Goal: Check status: Check status

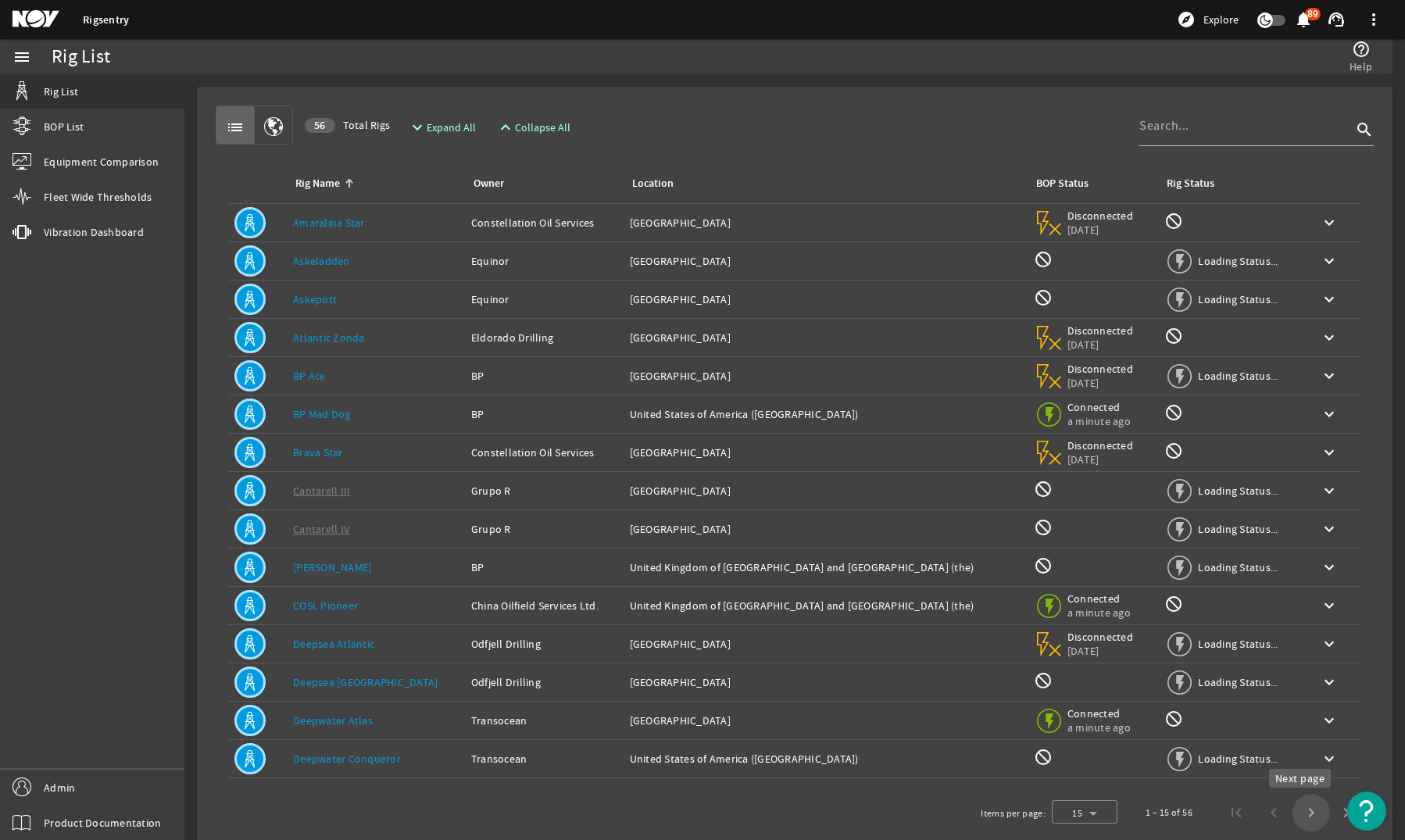
click at [1299, 815] on span "Next page" at bounding box center [1311, 812] width 37 height 37
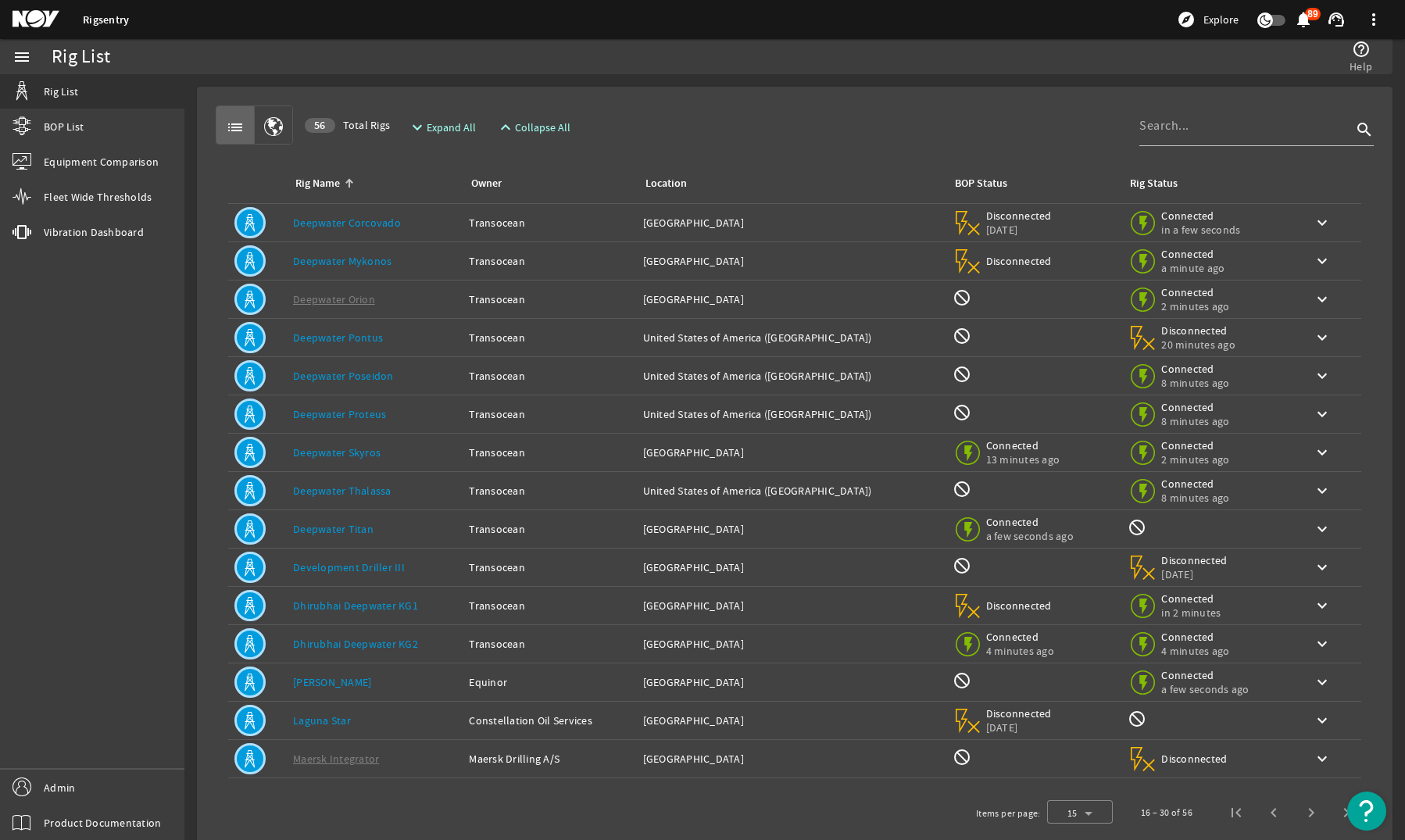
click at [110, 672] on div "menu Rig List BOP List Equipment Comparison Fleet Wide Thresholds vibration Vib…" at bounding box center [92, 439] width 185 height 800
click at [99, 138] on link "BOP List" at bounding box center [92, 127] width 185 height 35
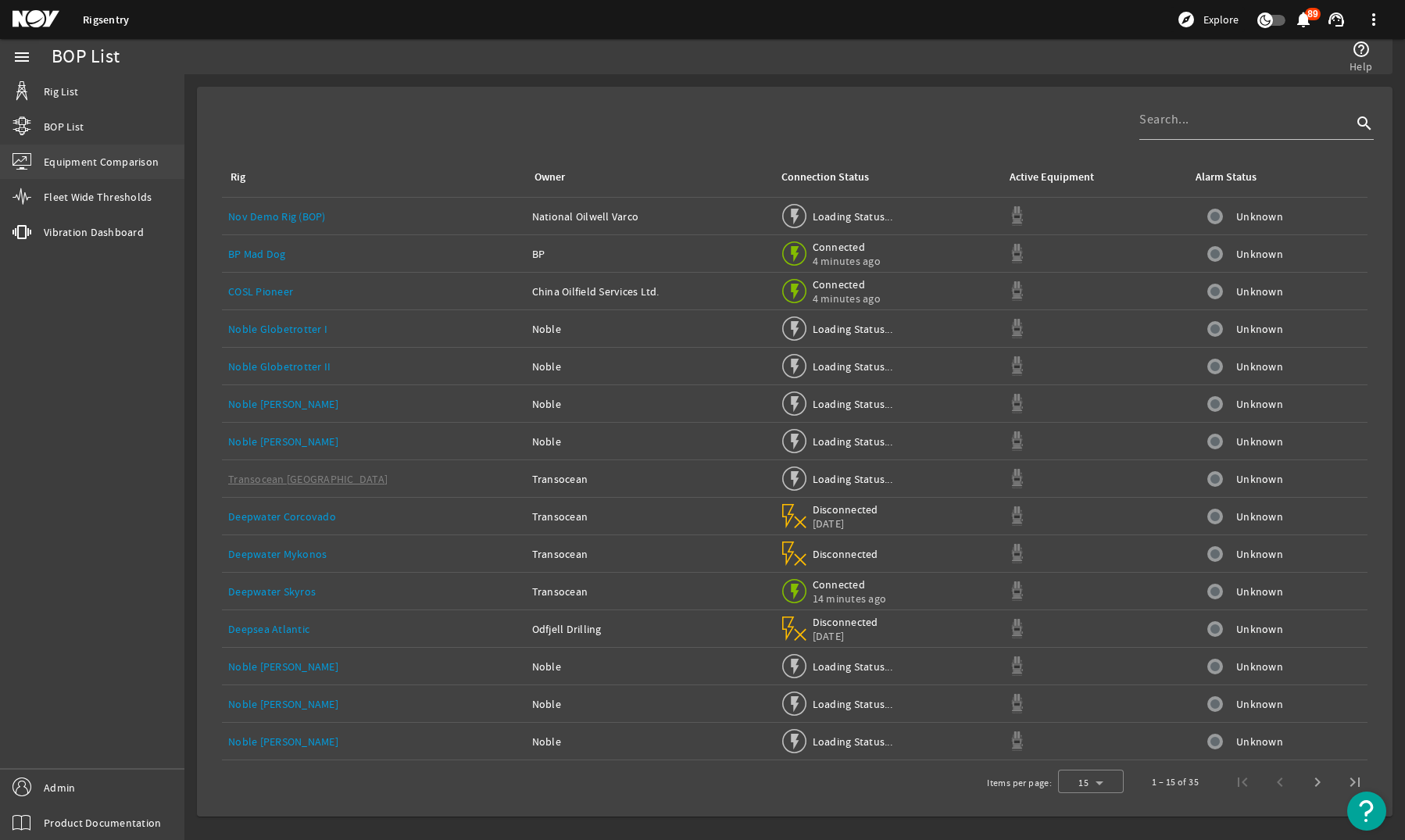
click at [98, 157] on span "Equipment Comparison" at bounding box center [101, 162] width 115 height 16
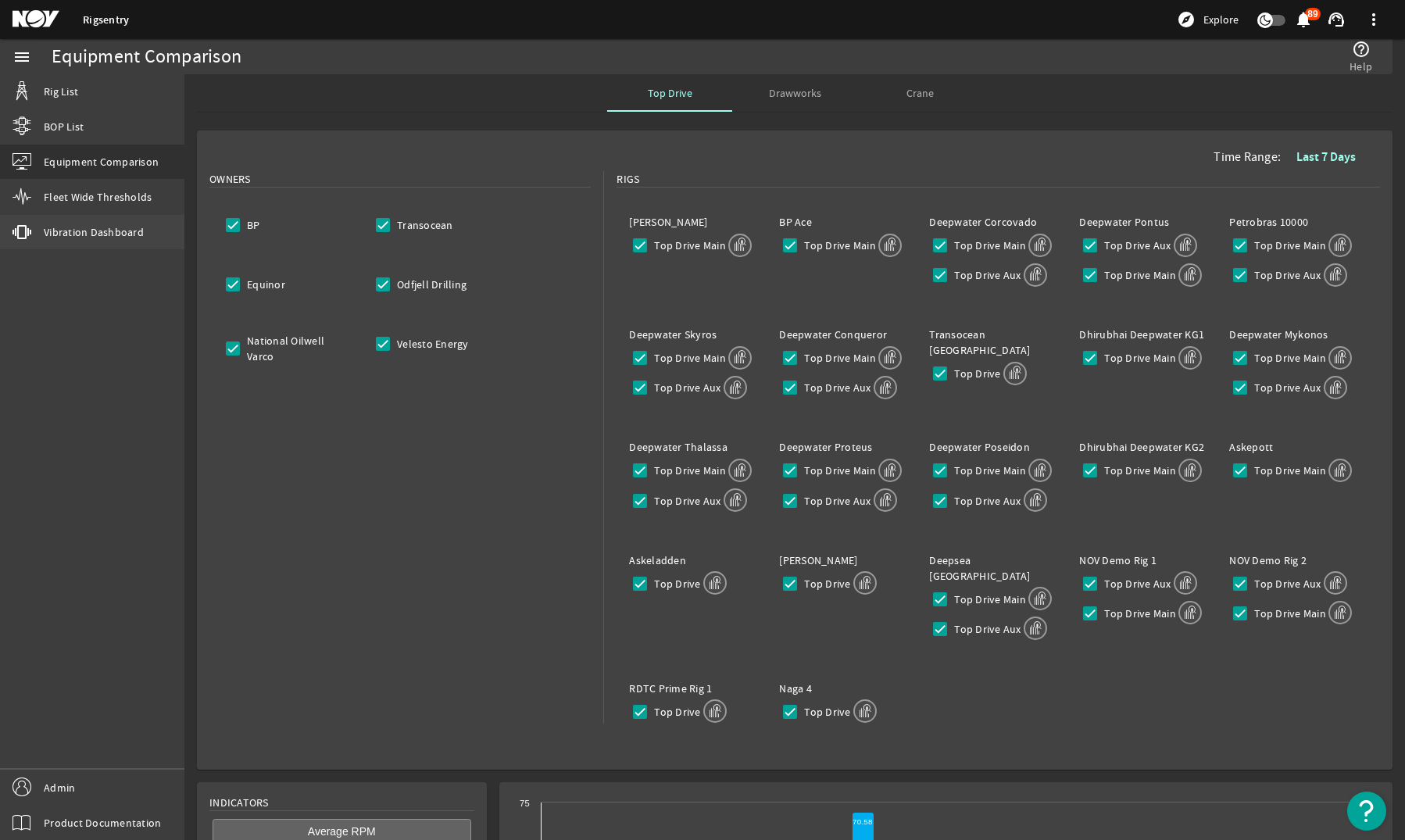
click at [63, 230] on span "Vibration Dashboard" at bounding box center [93, 232] width 100 height 16
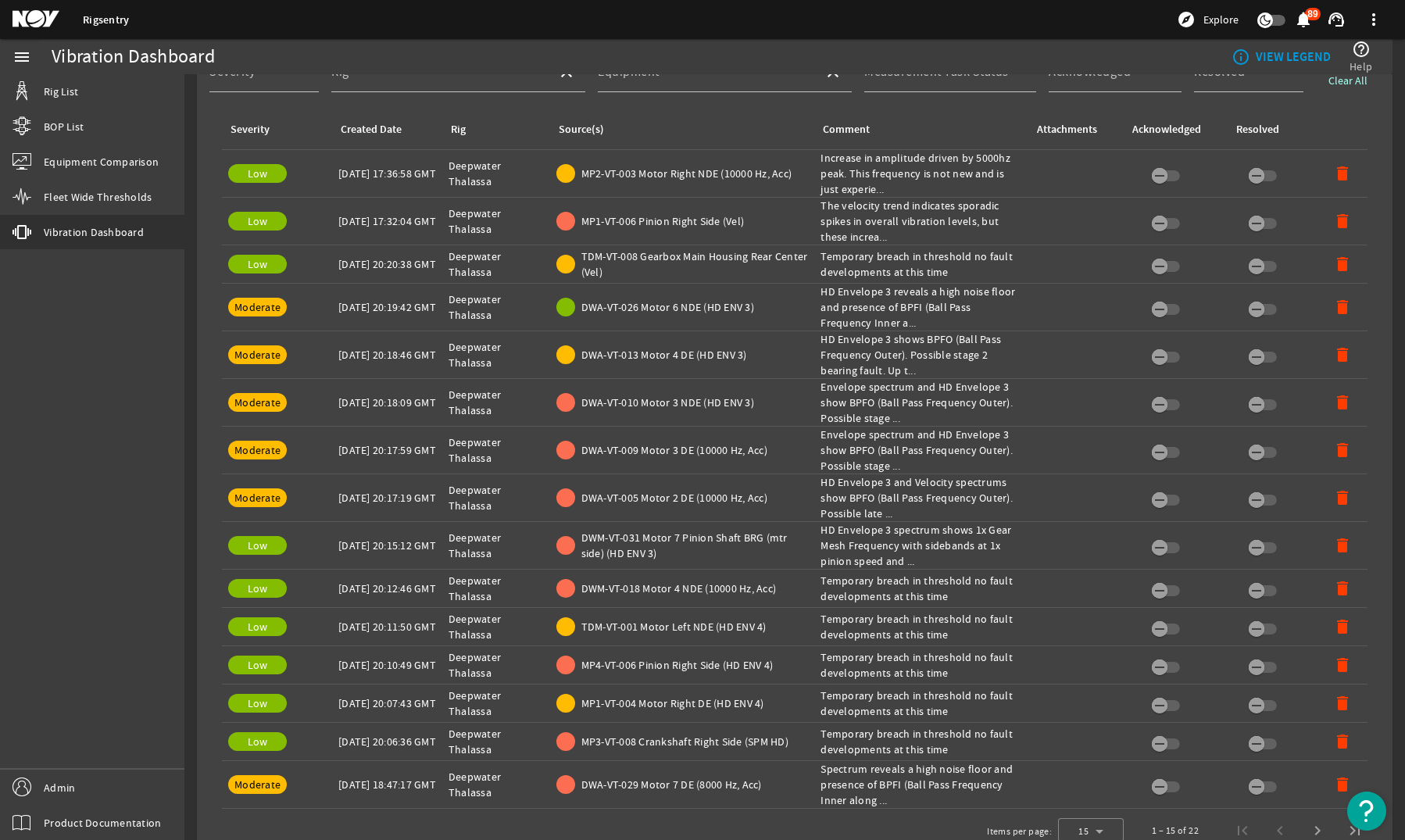
scroll to position [625, 0]
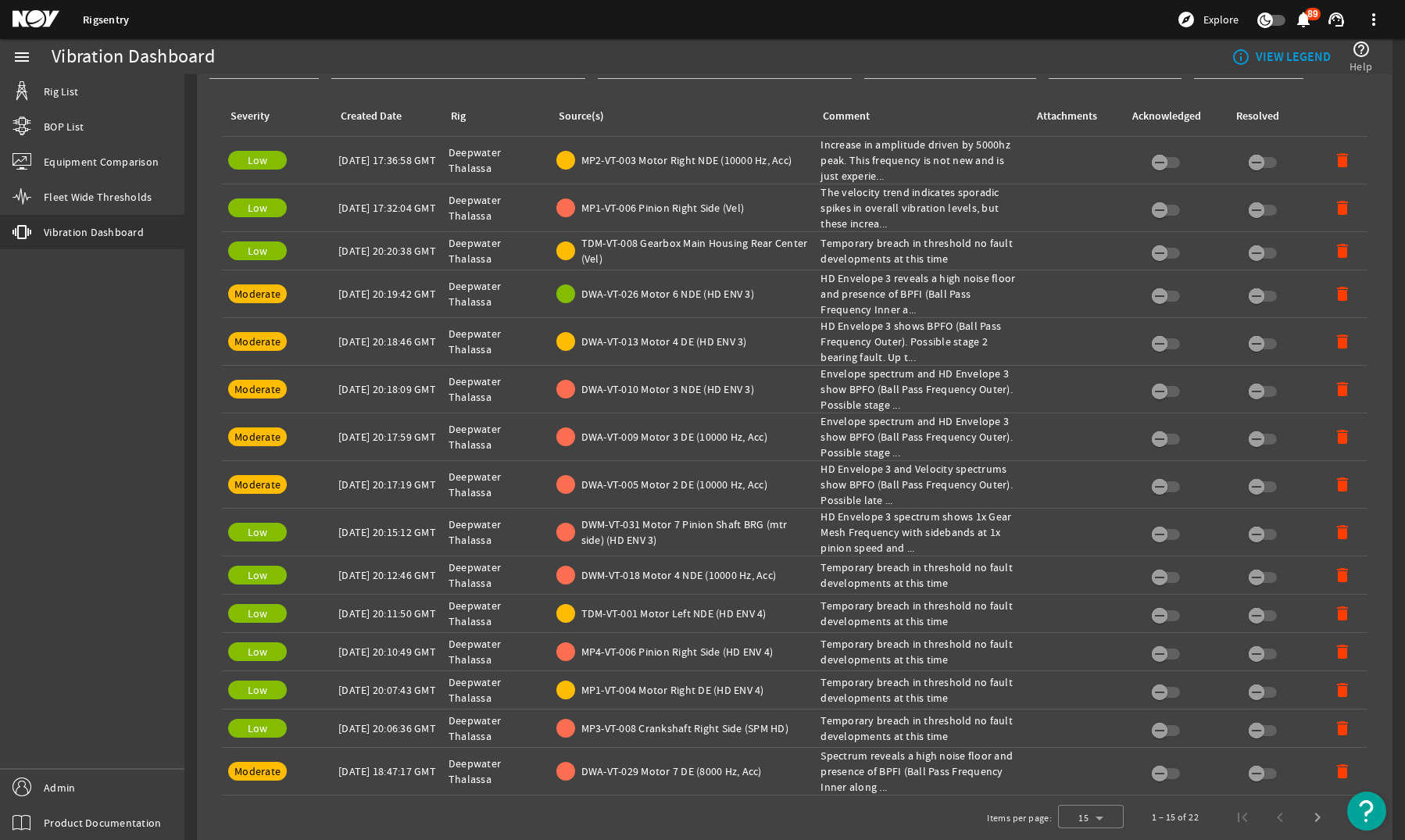
drag, startPoint x: 875, startPoint y: 157, endPoint x: 875, endPoint y: 168, distance: 11.0
click at [875, 168] on div "Comment: Increase in amplitude driven by 5000hz peak. This frequency is not new…" at bounding box center [921, 160] width 201 height 47
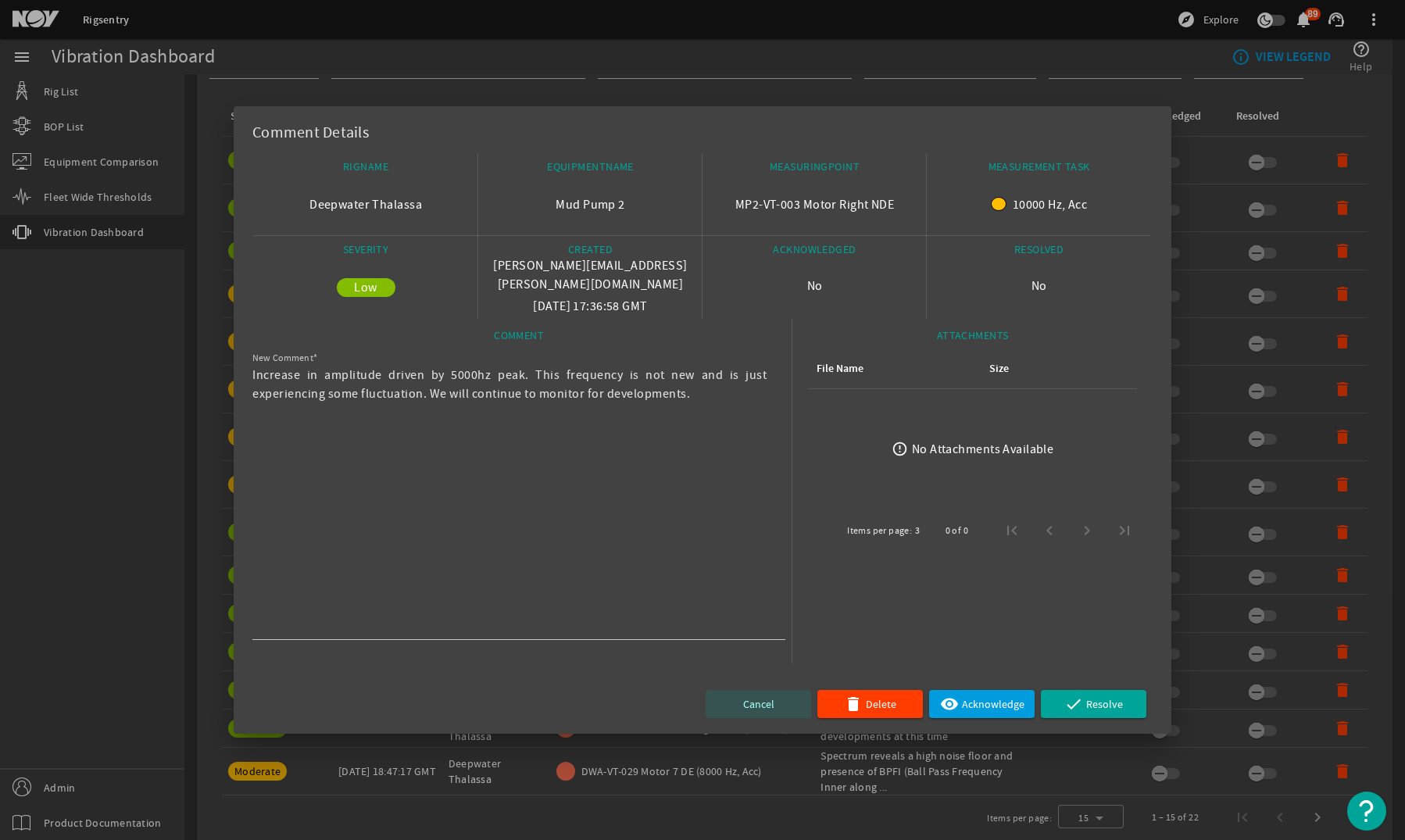
click at [769, 704] on span "Cancel" at bounding box center [759, 704] width 31 height 19
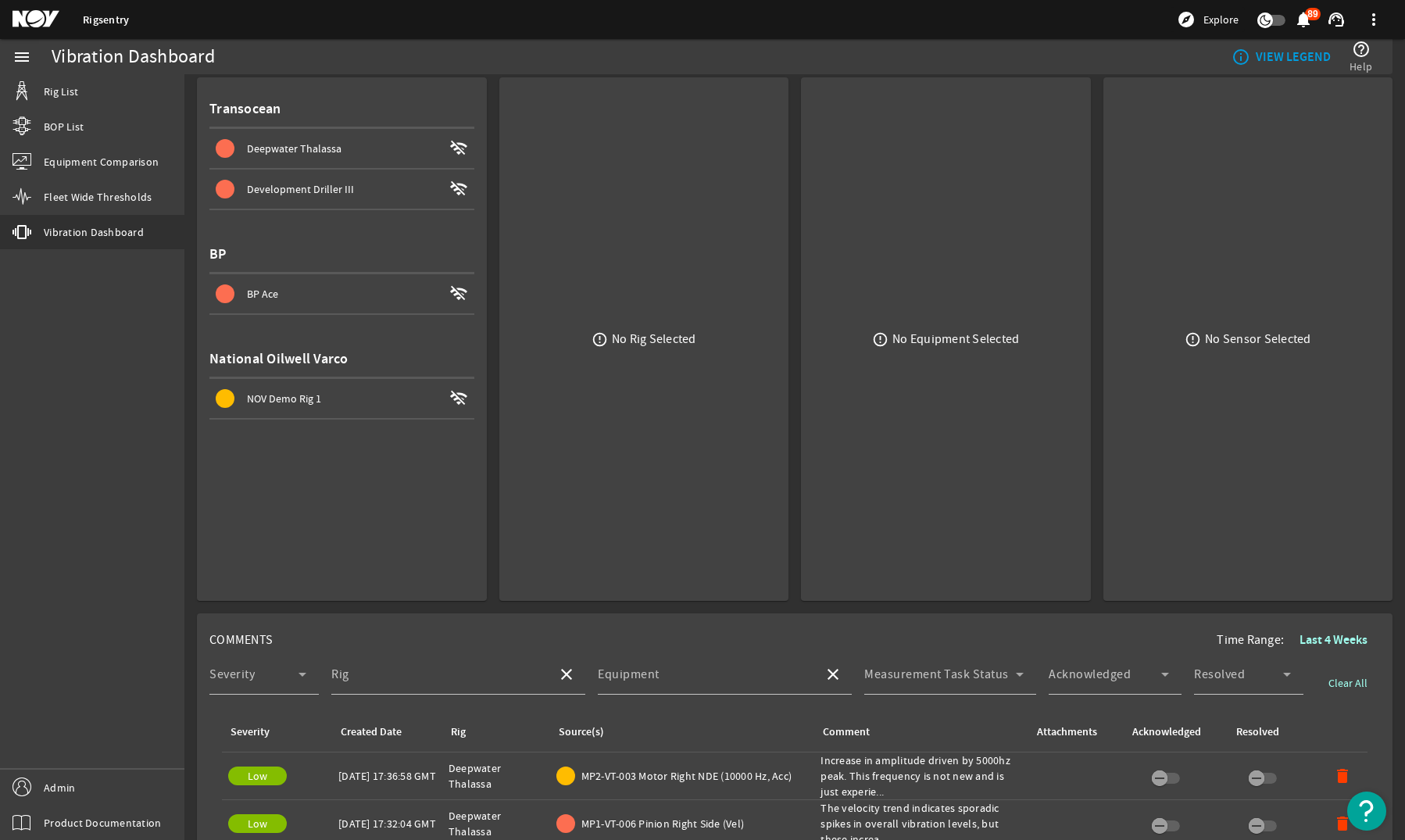
scroll to position [0, 0]
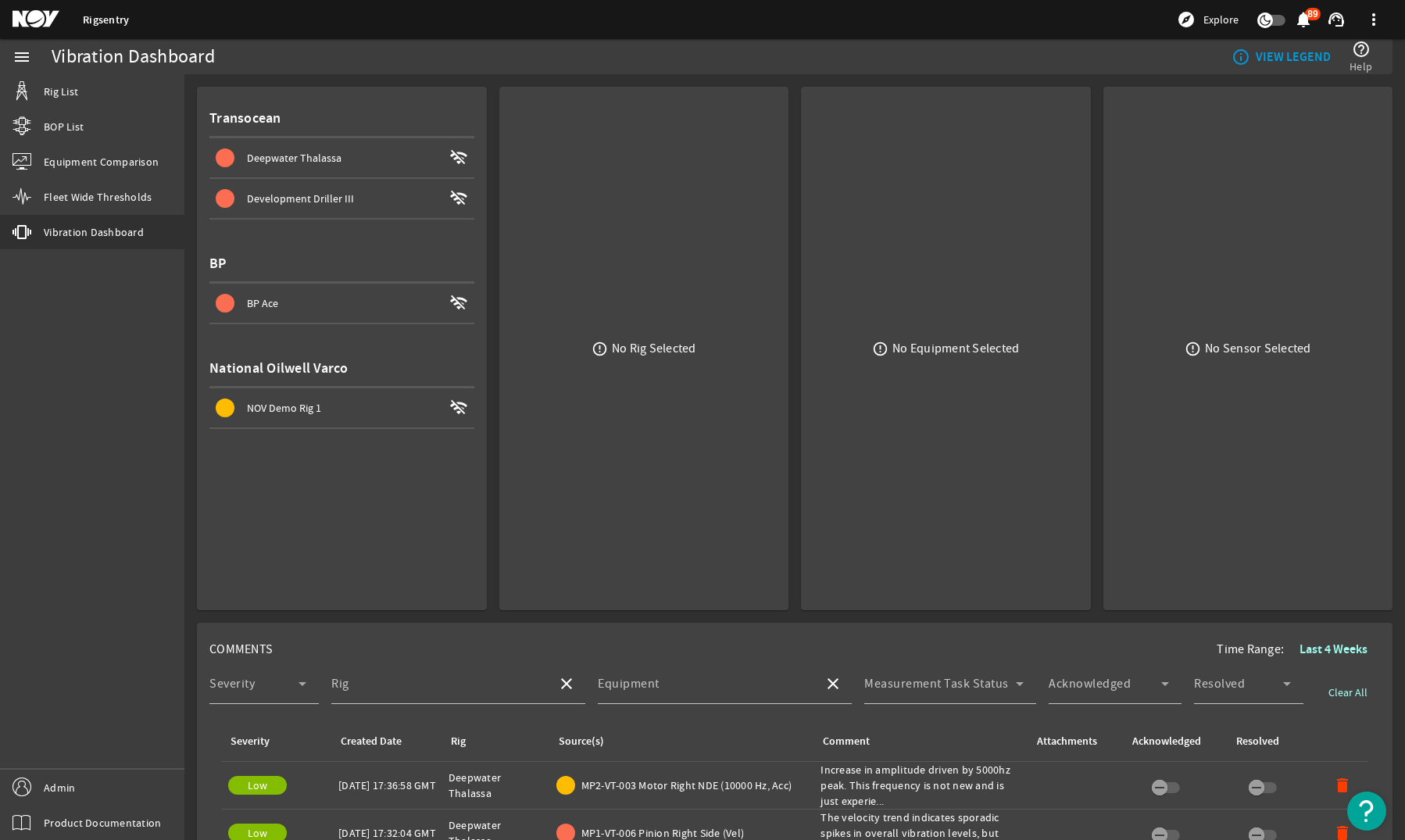
click at [832, 642] on div "COMMENTS Time Range: Last 4 Weeks" at bounding box center [795, 649] width 1171 height 28
drag, startPoint x: 124, startPoint y: 164, endPoint x: 113, endPoint y: 168, distance: 11.7
click at [124, 164] on span "Equipment Comparison" at bounding box center [101, 162] width 115 height 16
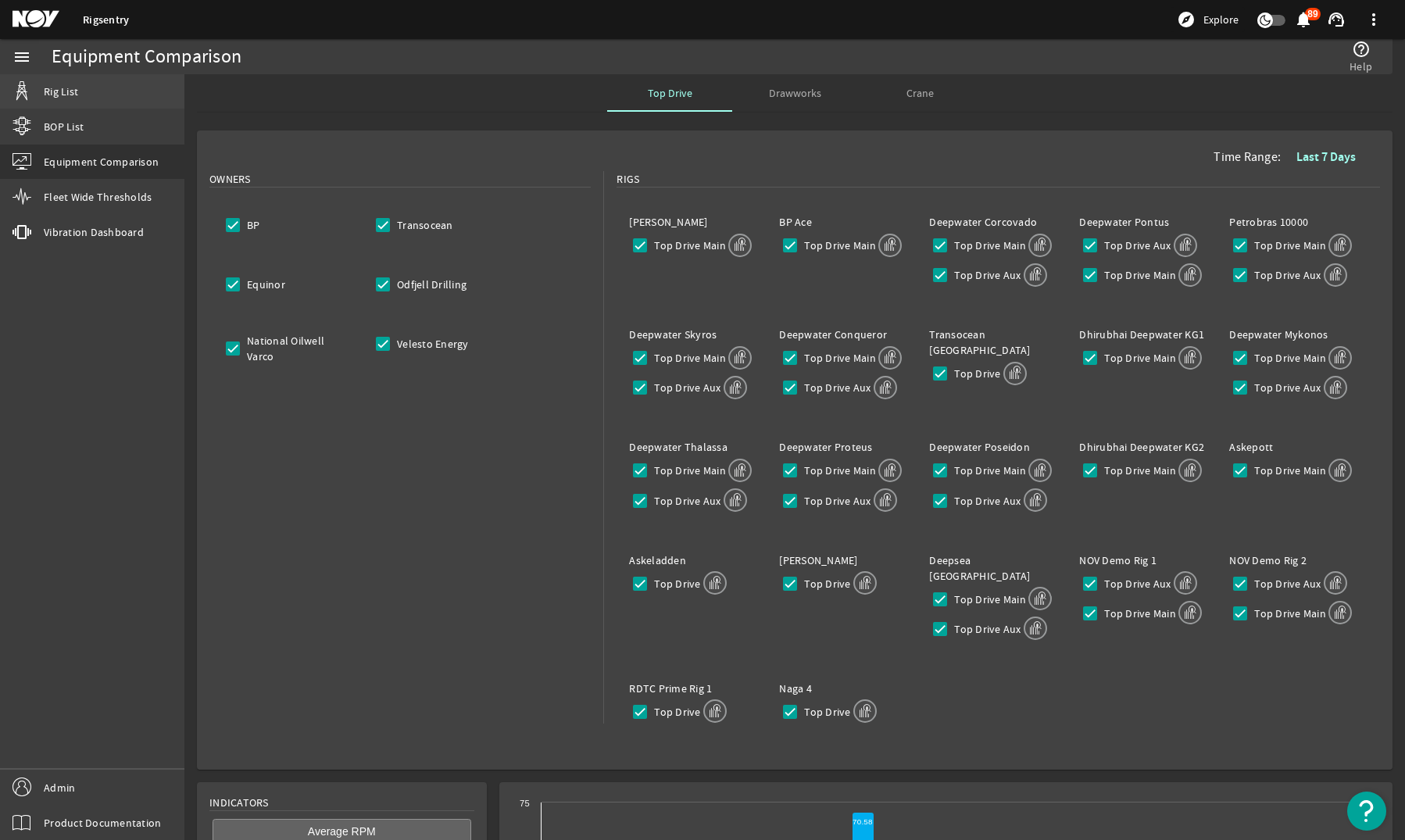
click at [106, 85] on link "Rig List" at bounding box center [92, 92] width 185 height 35
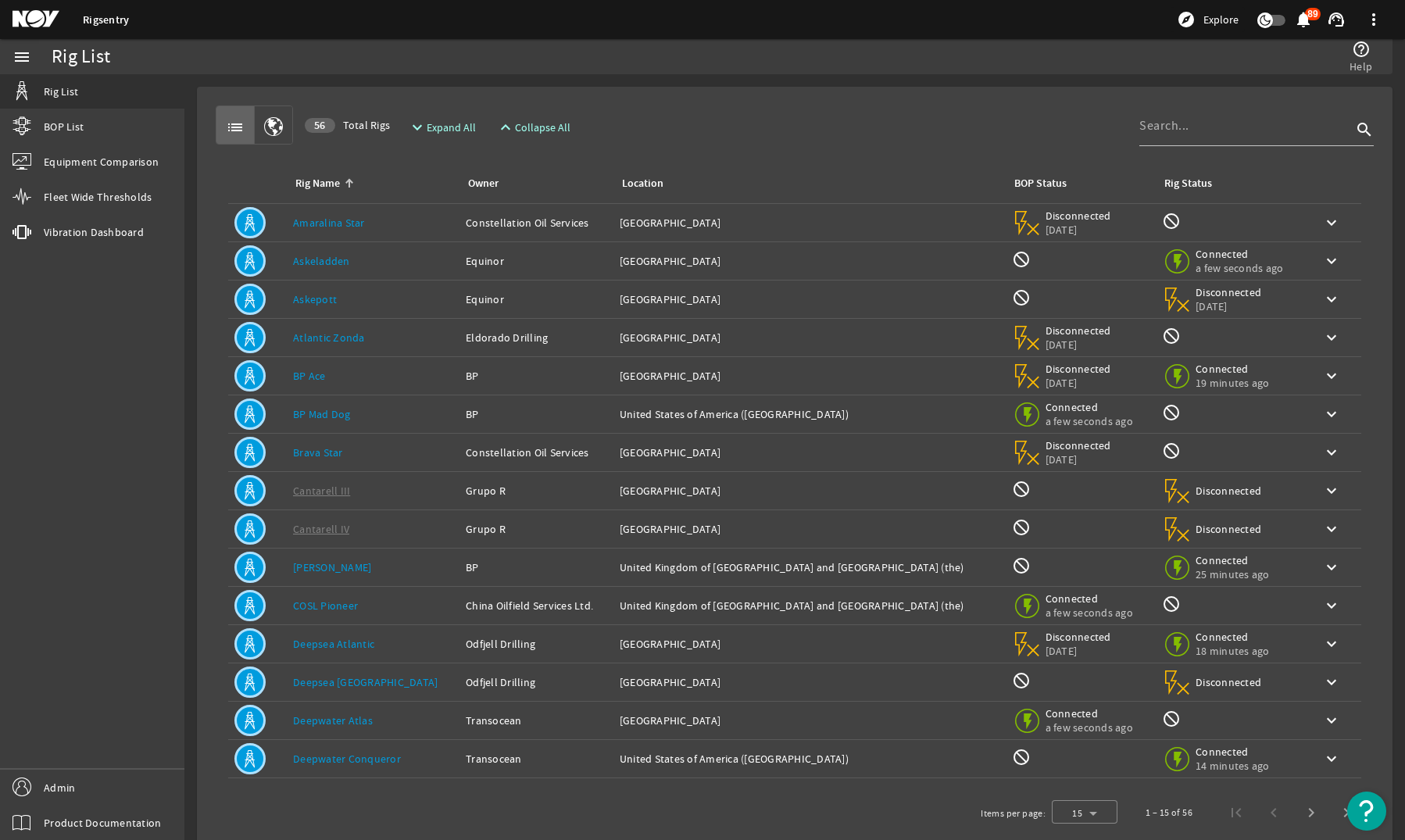
click at [369, 266] on div "Rig Name: Askeladden" at bounding box center [373, 260] width 160 height 16
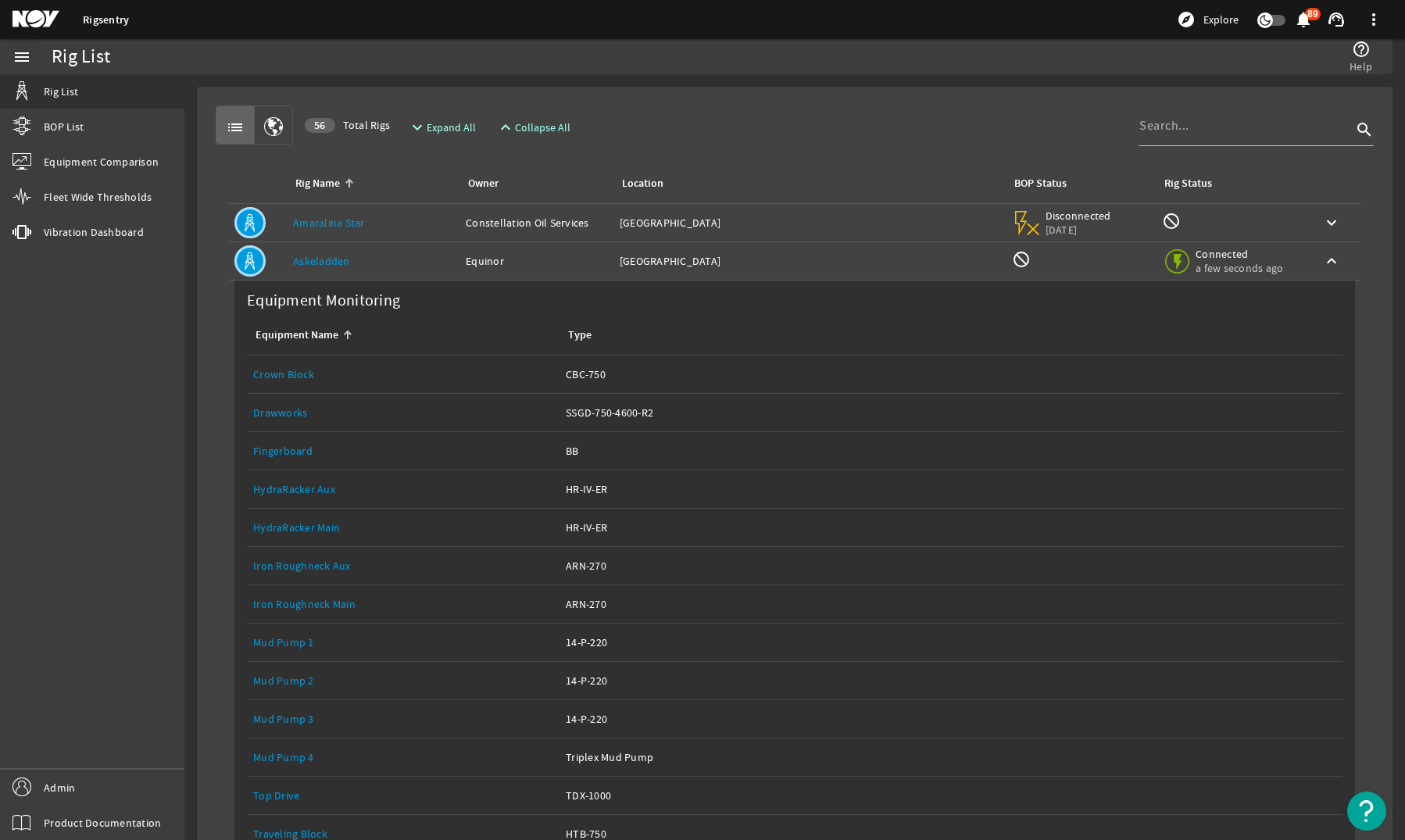
click at [370, 269] on td "Rig Name: Askeladden" at bounding box center [373, 261] width 172 height 38
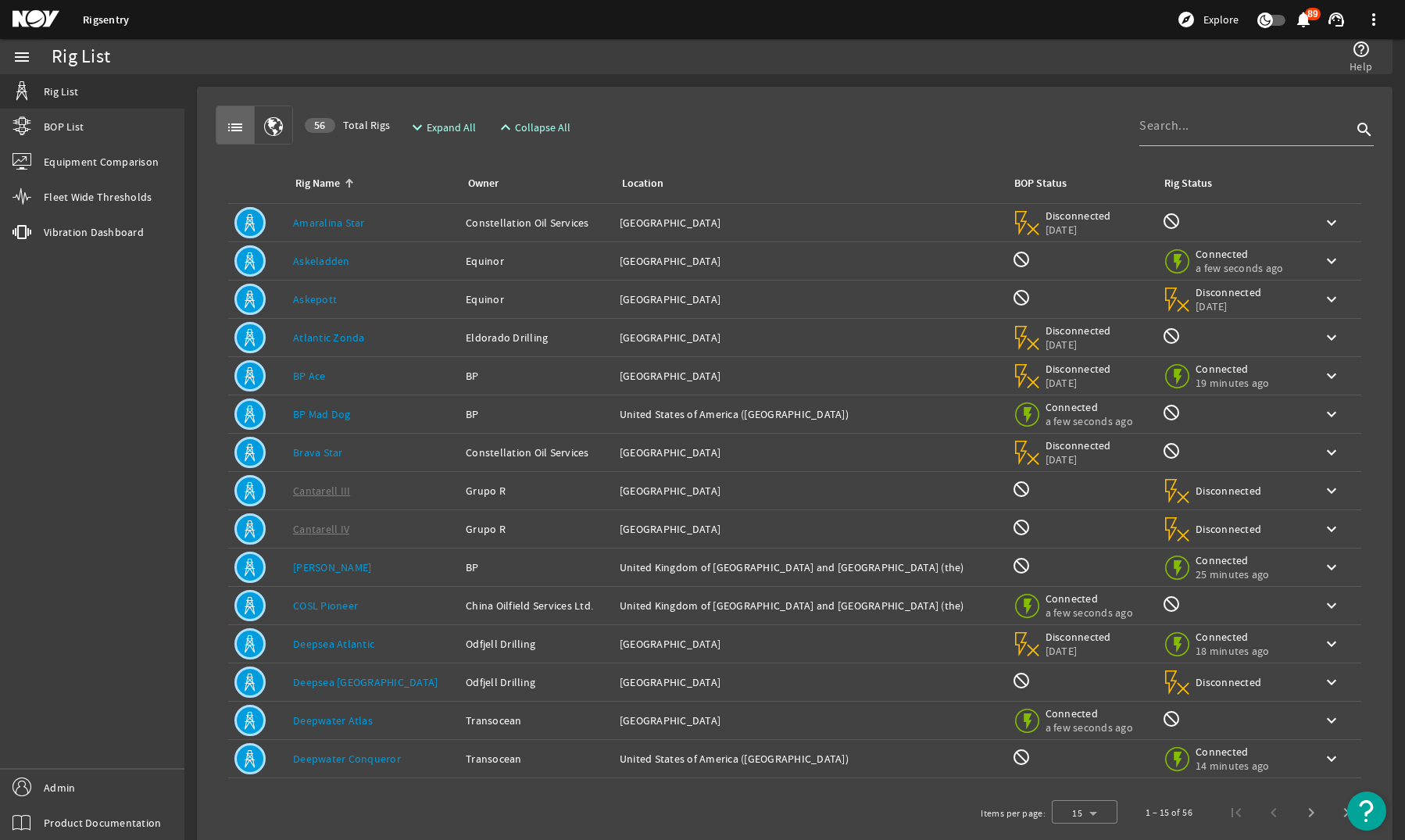
click at [372, 255] on td "Rig Name: Askeladden" at bounding box center [373, 261] width 172 height 38
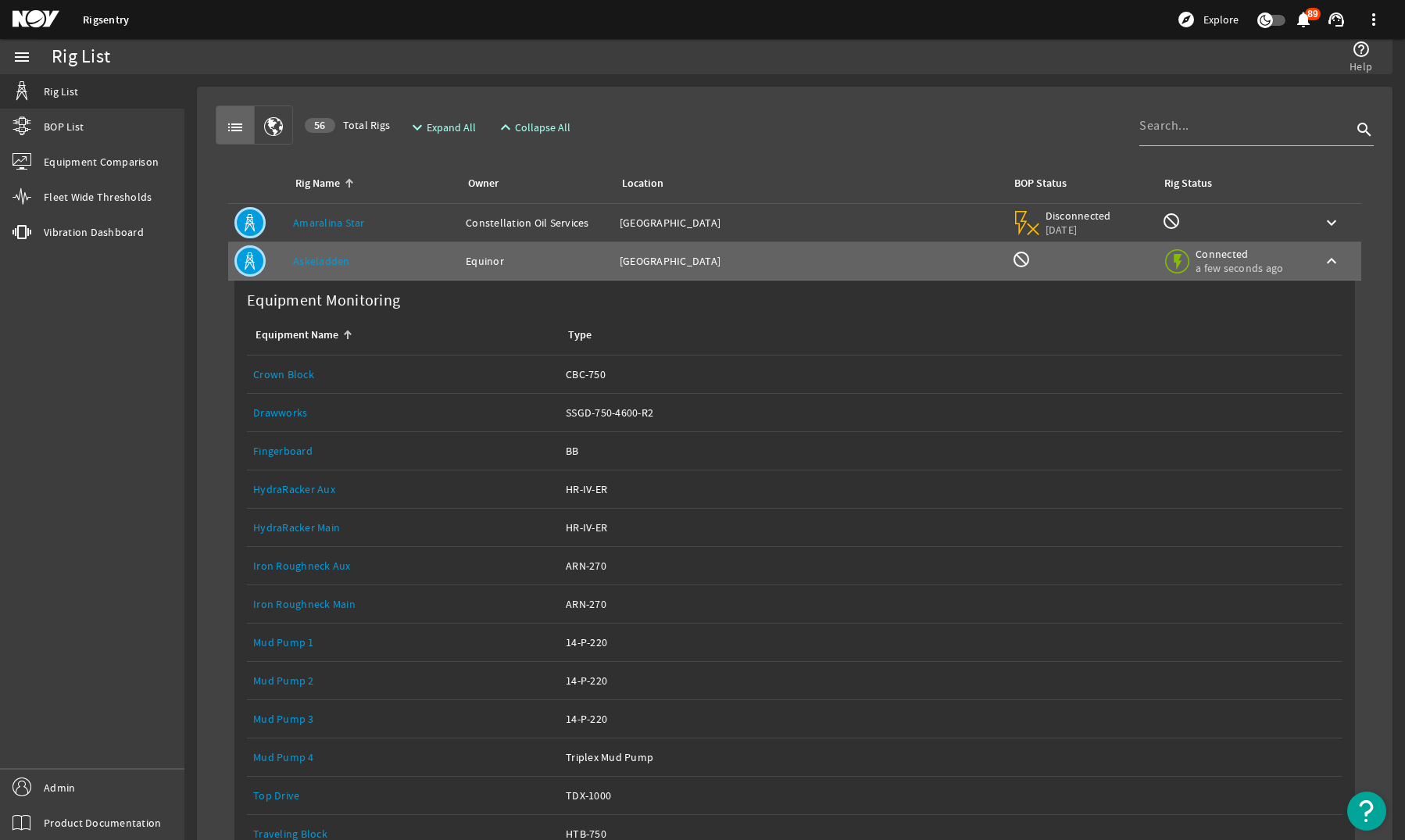
click at [294, 415] on link "Drawworks" at bounding box center [280, 412] width 54 height 14
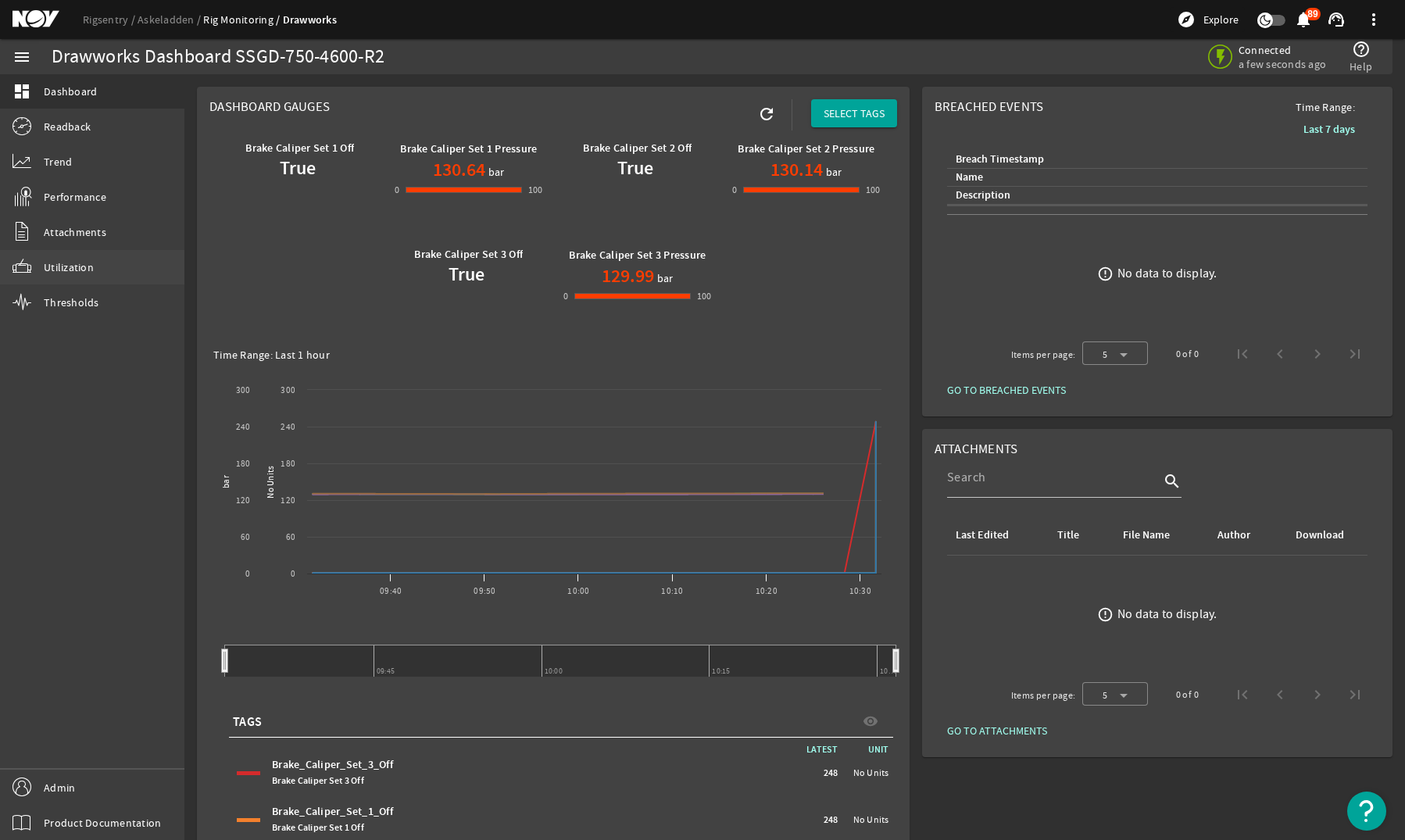
click at [92, 275] on span "Utilization" at bounding box center [68, 267] width 50 height 16
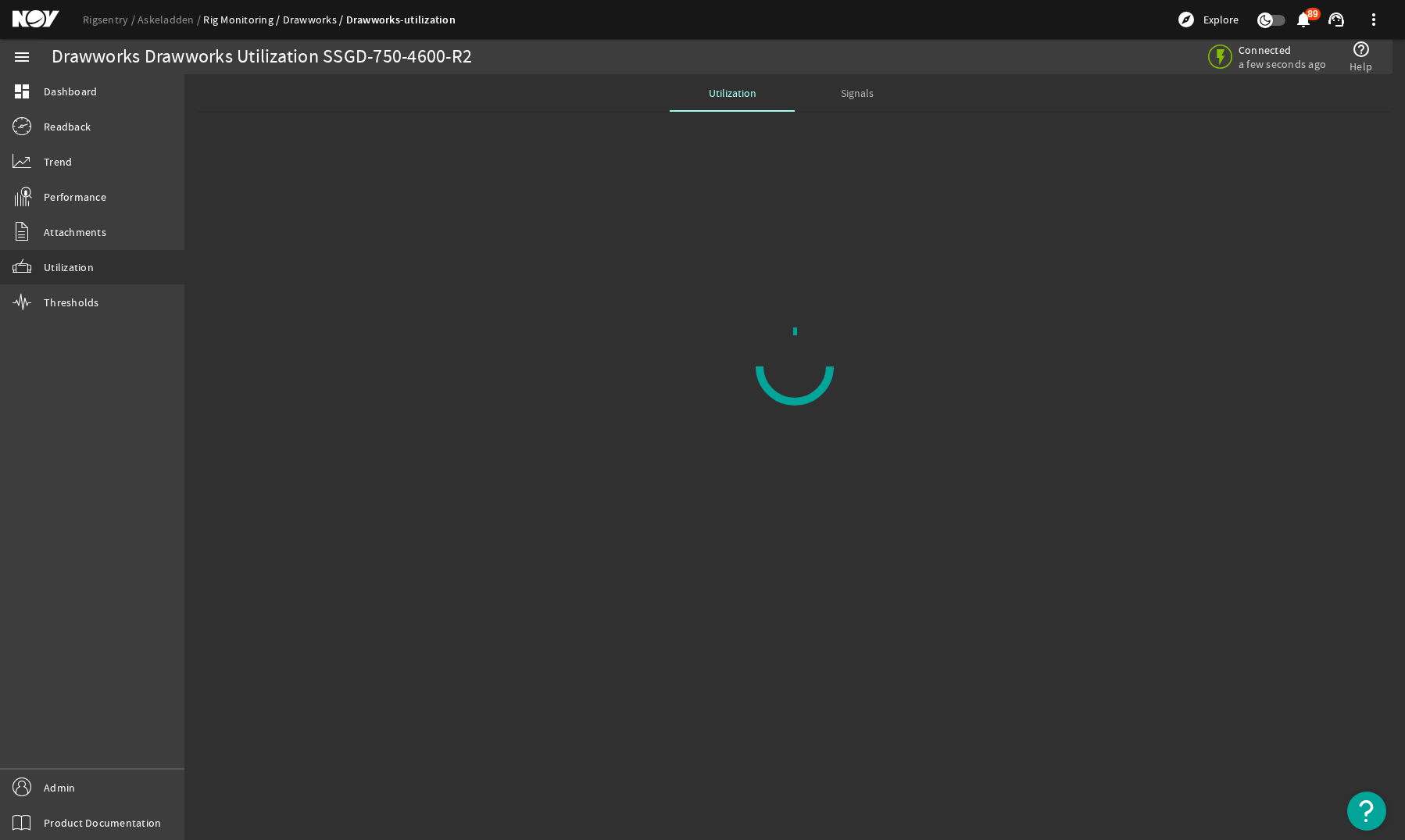
drag, startPoint x: 141, startPoint y: 2, endPoint x: 154, endPoint y: 11, distance: 15.8
click at [142, 7] on div "Rigsentry Askeladden Rig Monitoring Drawworks Drawworks-utilization explore Exp…" at bounding box center [702, 19] width 1405 height 39
click at [412, 21] on link "Drawworks-utilization" at bounding box center [401, 20] width 110 height 15
